Goal: Find contact information: Find contact information

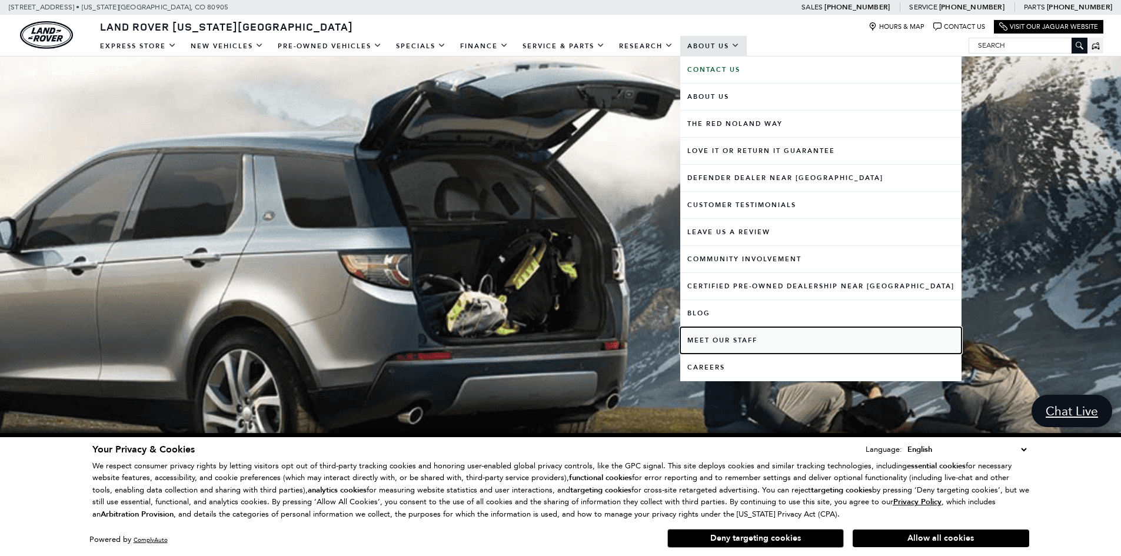
click at [715, 341] on link "Meet Our Staff" at bounding box center [820, 340] width 281 height 26
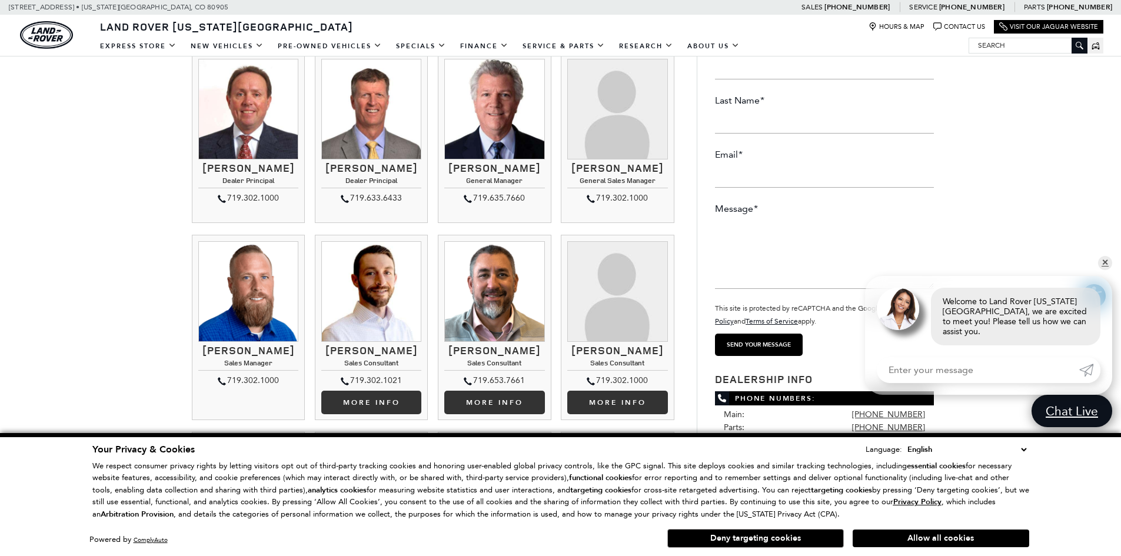
scroll to position [118, 0]
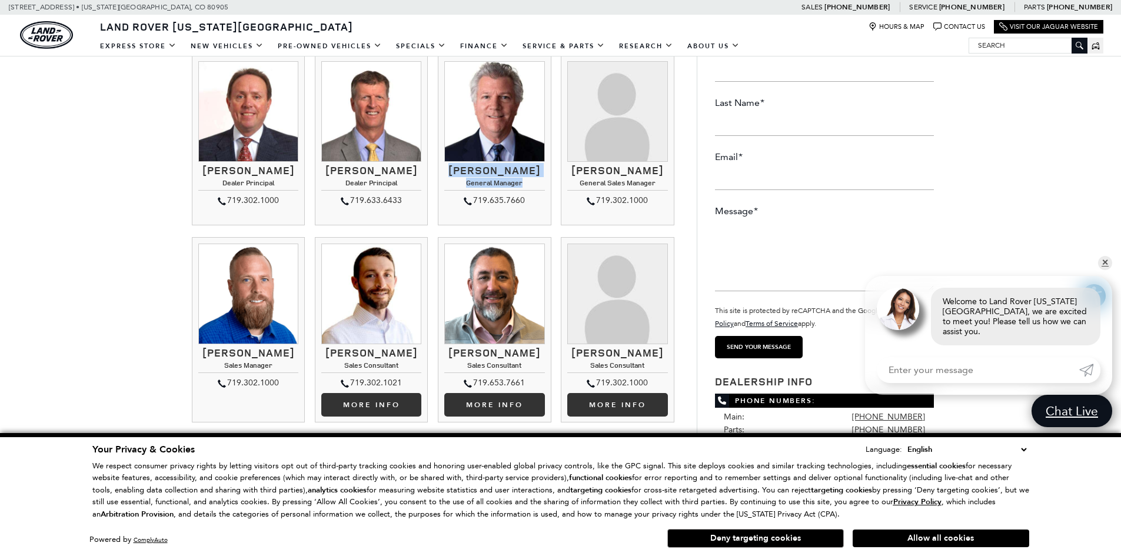
drag, startPoint x: 531, startPoint y: 183, endPoint x: 462, endPoint y: 167, distance: 70.8
click at [462, 167] on div "Ray Reilly General Manager 719.635.7660 Ray Reilly General Manager" at bounding box center [494, 186] width 100 height 43
copy div "Ray Reilly General Manager"
click at [505, 157] on img at bounding box center [494, 111] width 100 height 100
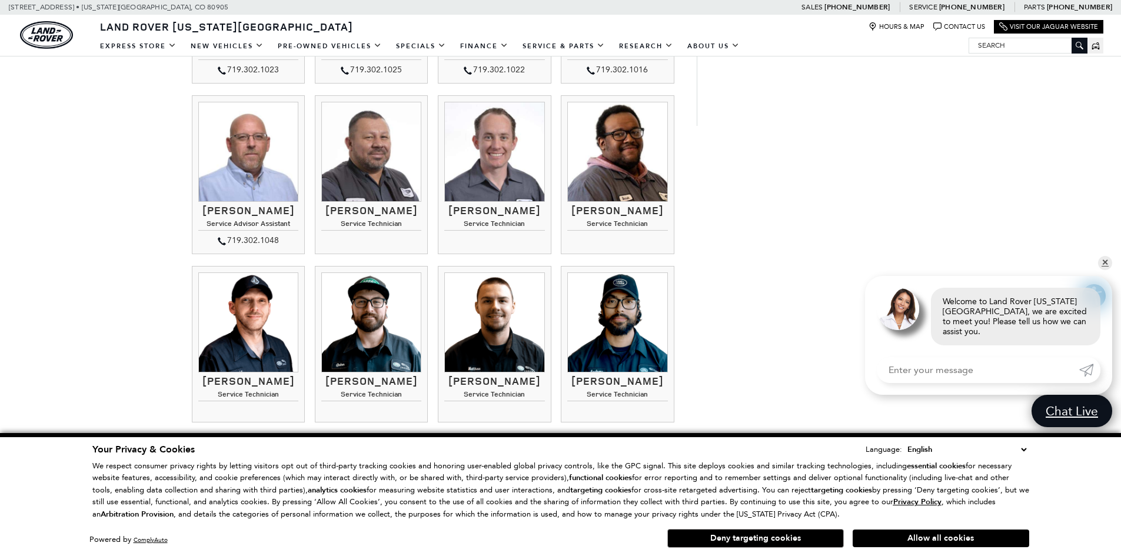
scroll to position [1001, 0]
